Goal: Learn about a topic

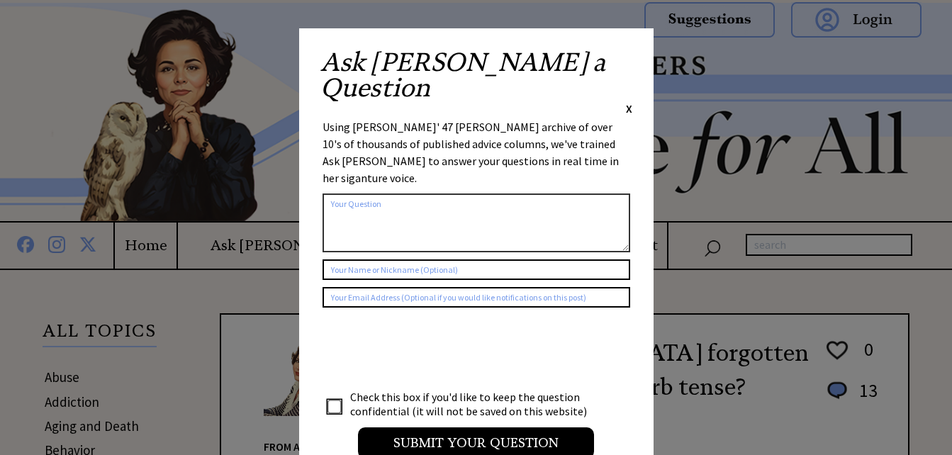
click at [626, 101] on span "X" at bounding box center [629, 108] width 6 height 14
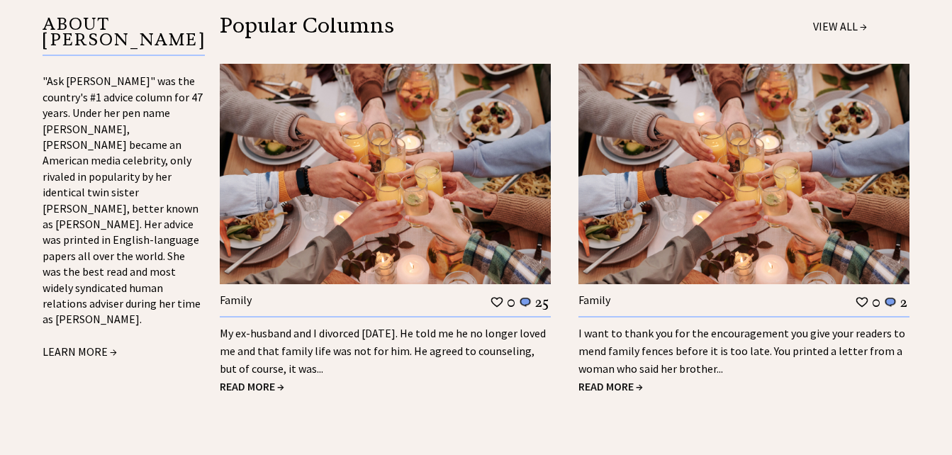
scroll to position [1564, 0]
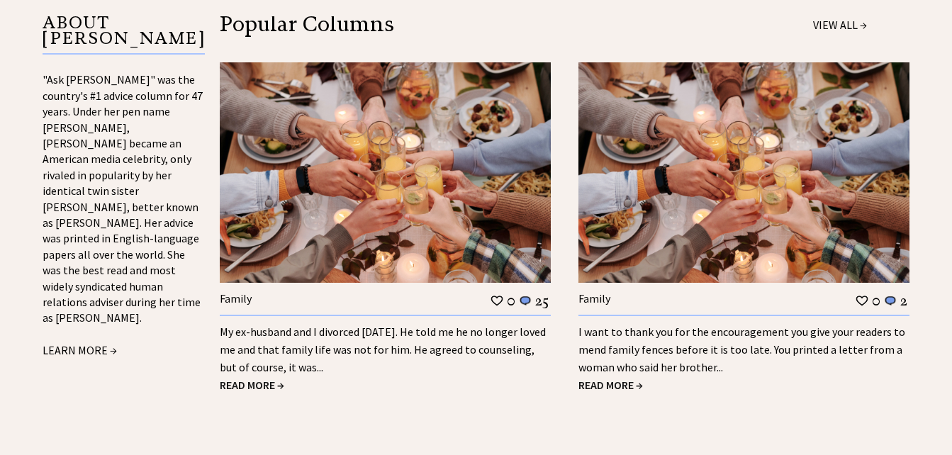
click at [84, 343] on link "LEARN MORE →" at bounding box center [80, 350] width 74 height 14
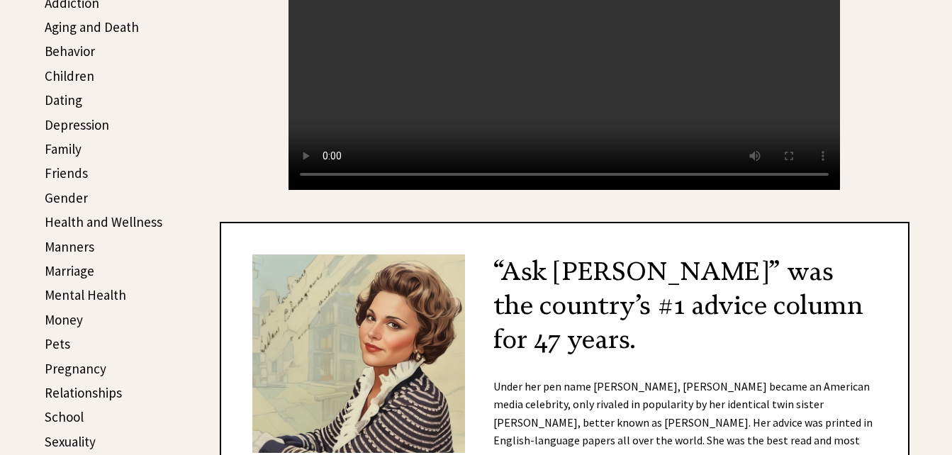
scroll to position [402, 0]
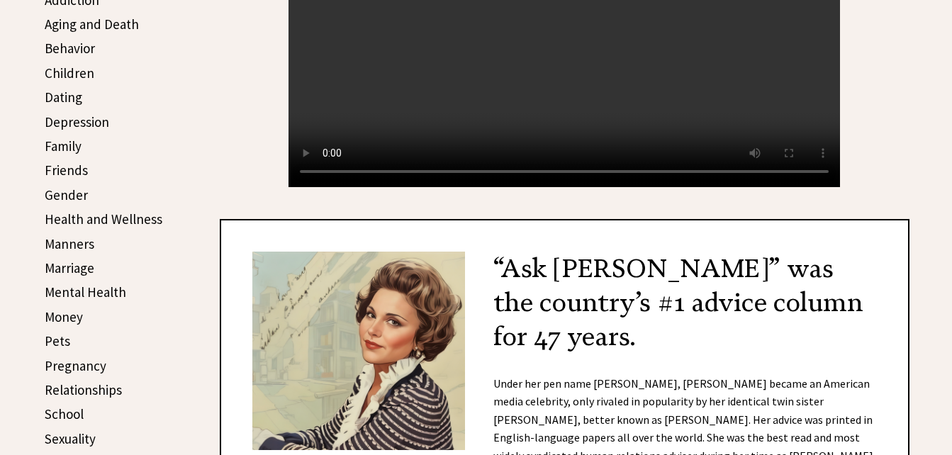
drag, startPoint x: 884, startPoint y: 28, endPoint x: 872, endPoint y: 13, distance: 19.2
click at [872, 13] on center "Your browser does not support the audio element." at bounding box center [565, 49] width 690 height 276
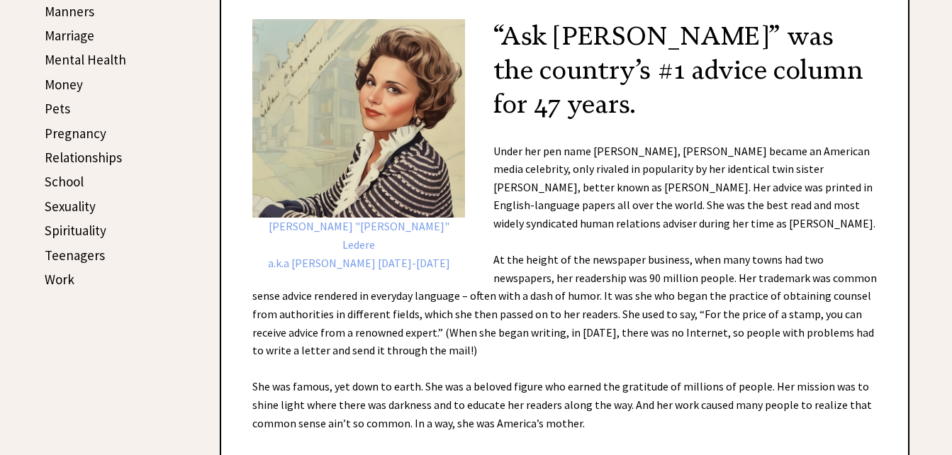
scroll to position [673, 0]
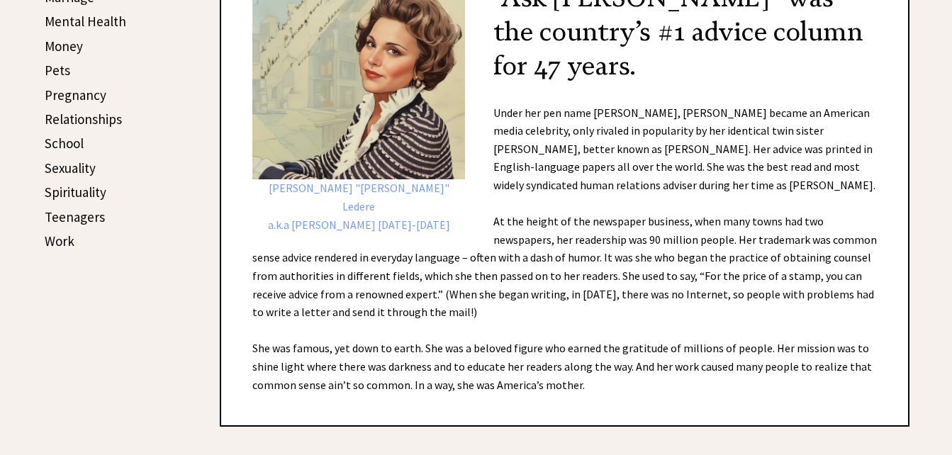
click at [846, 317] on div "Esther Pauline "Eppie" Ledere a.k.a Ann Landers 1918-2002 “Ask Ann Landers” was…" at bounding box center [565, 187] width 690 height 479
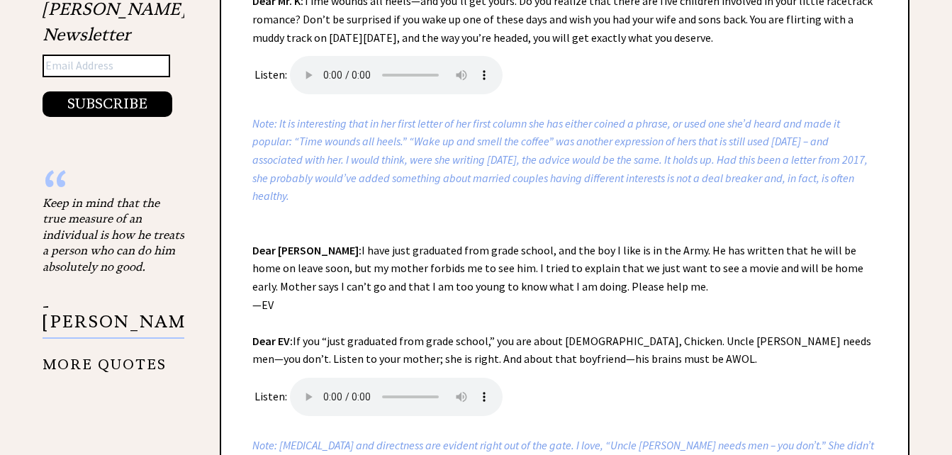
scroll to position [1691, 0]
